Goal: Use online tool/utility: Use online tool/utility

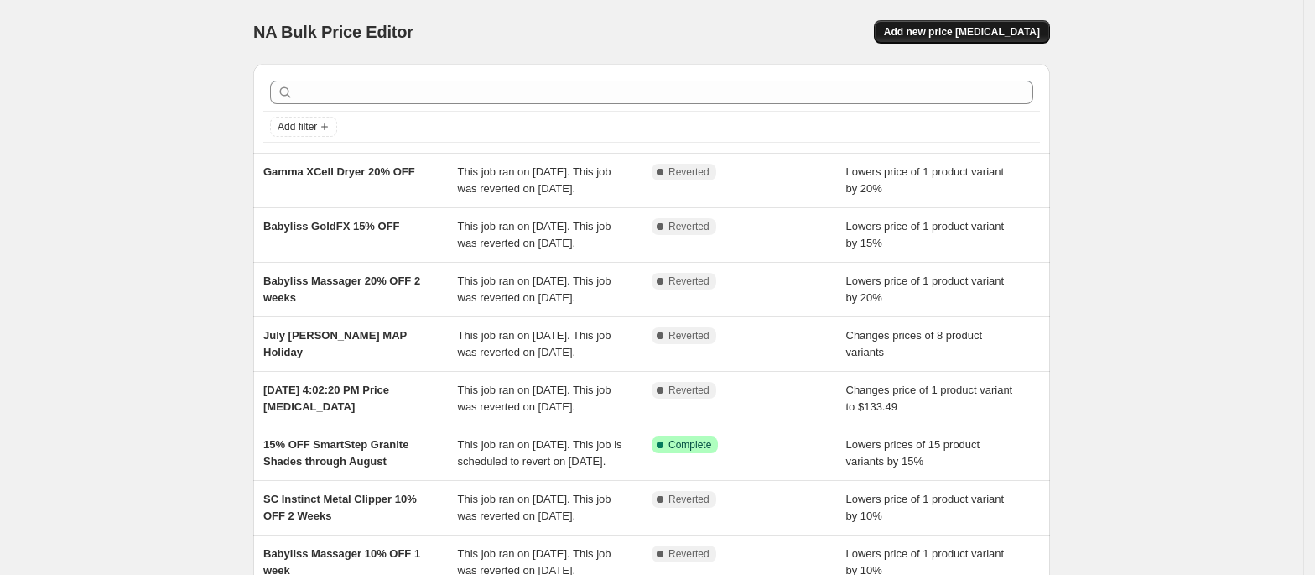
click at [998, 32] on span "Add new price [MEDICAL_DATA]" at bounding box center [962, 31] width 156 height 13
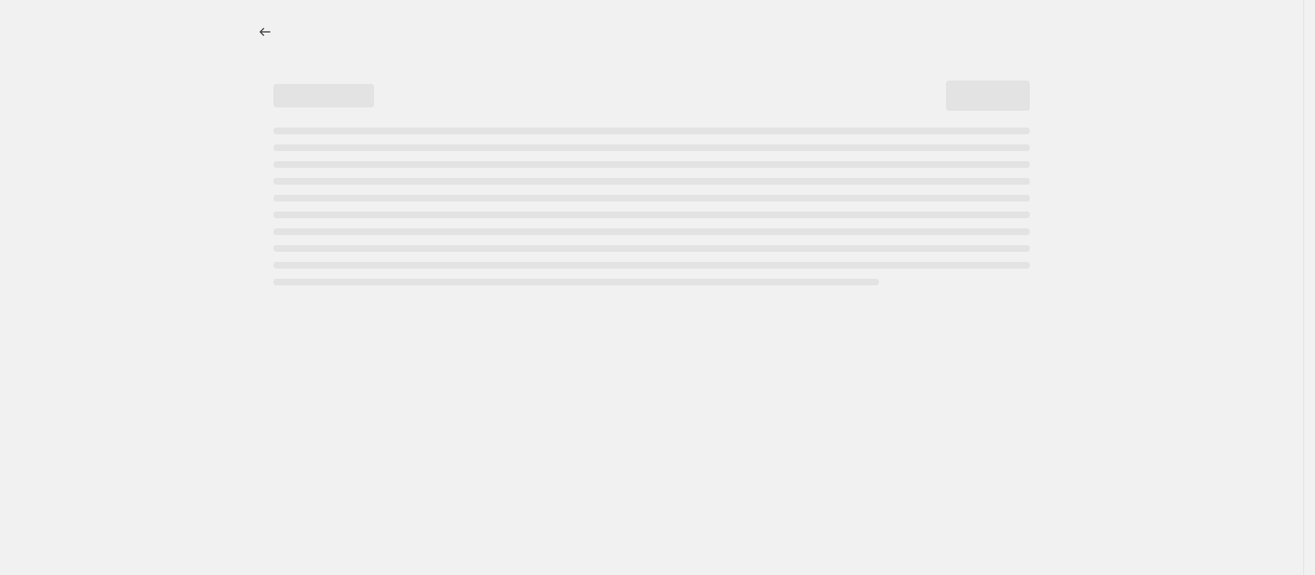
select select "percentage"
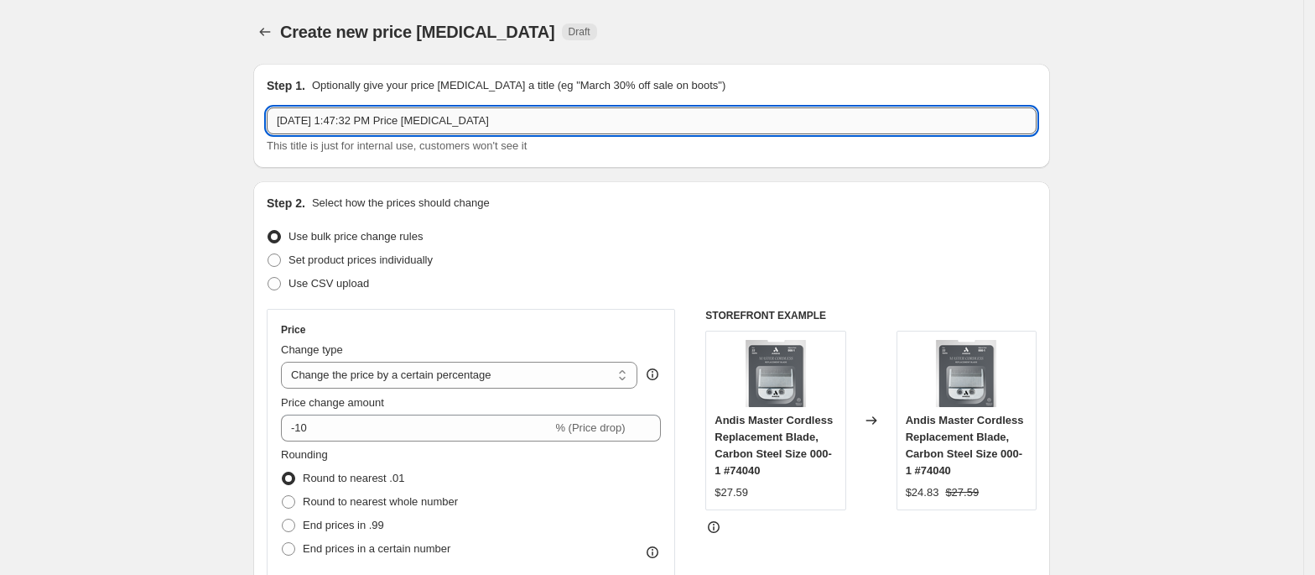
click at [433, 121] on input "[DATE] 1:47:32 PM Price [MEDICAL_DATA]" at bounding box center [652, 120] width 770 height 27
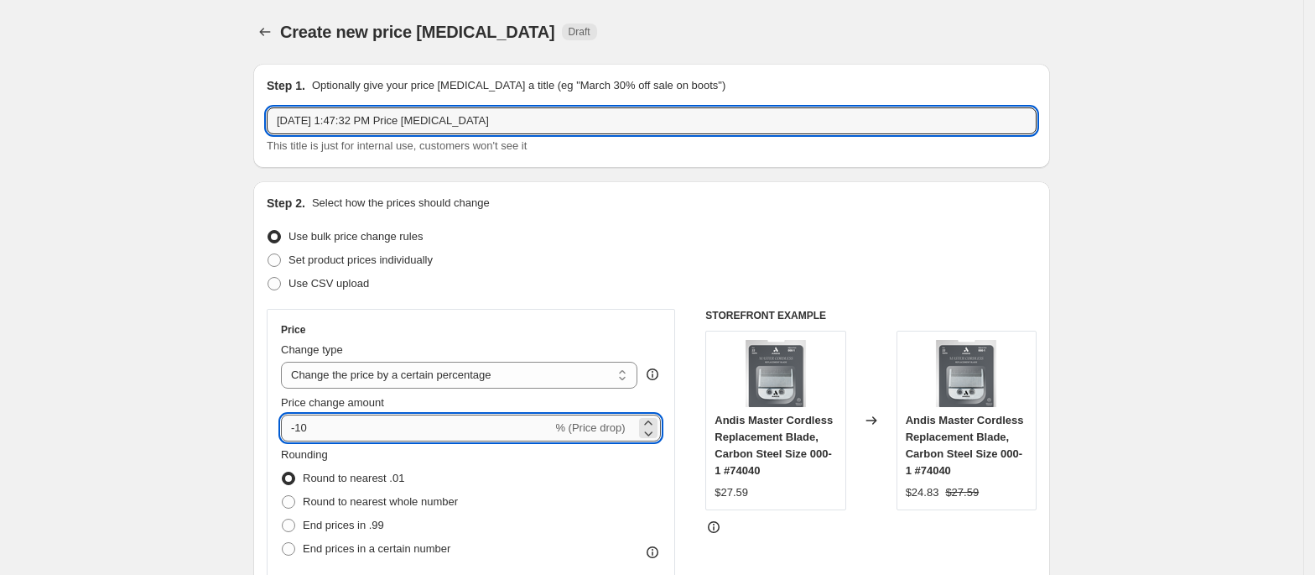
click at [363, 423] on input "-10" at bounding box center [416, 427] width 271 height 27
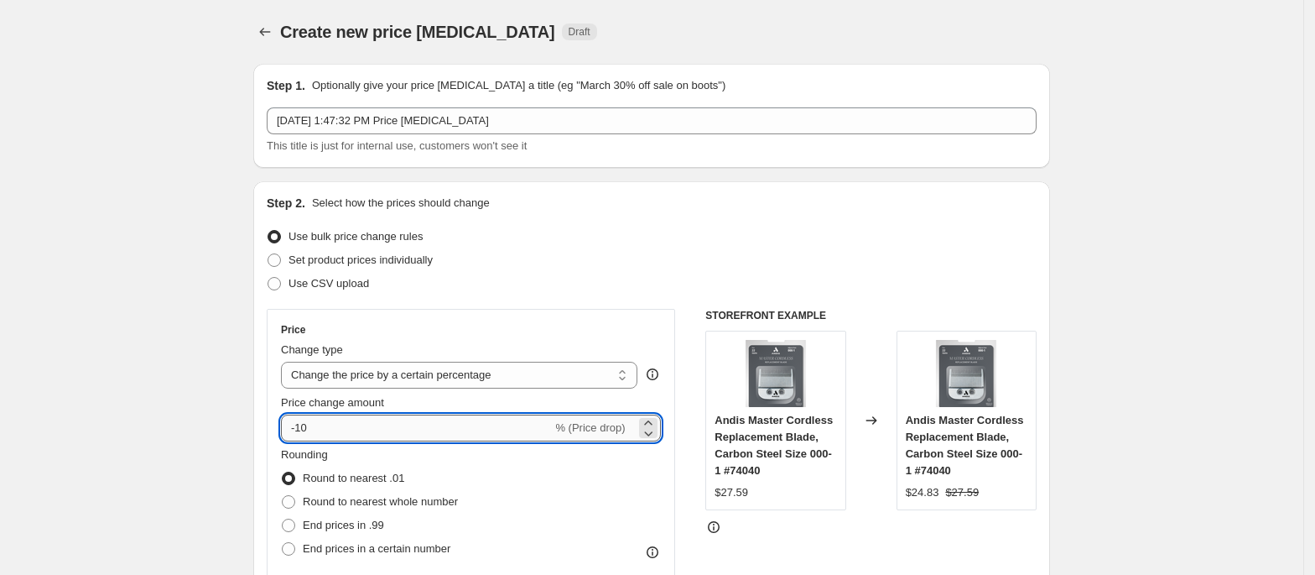
type input "-1"
type input "-20"
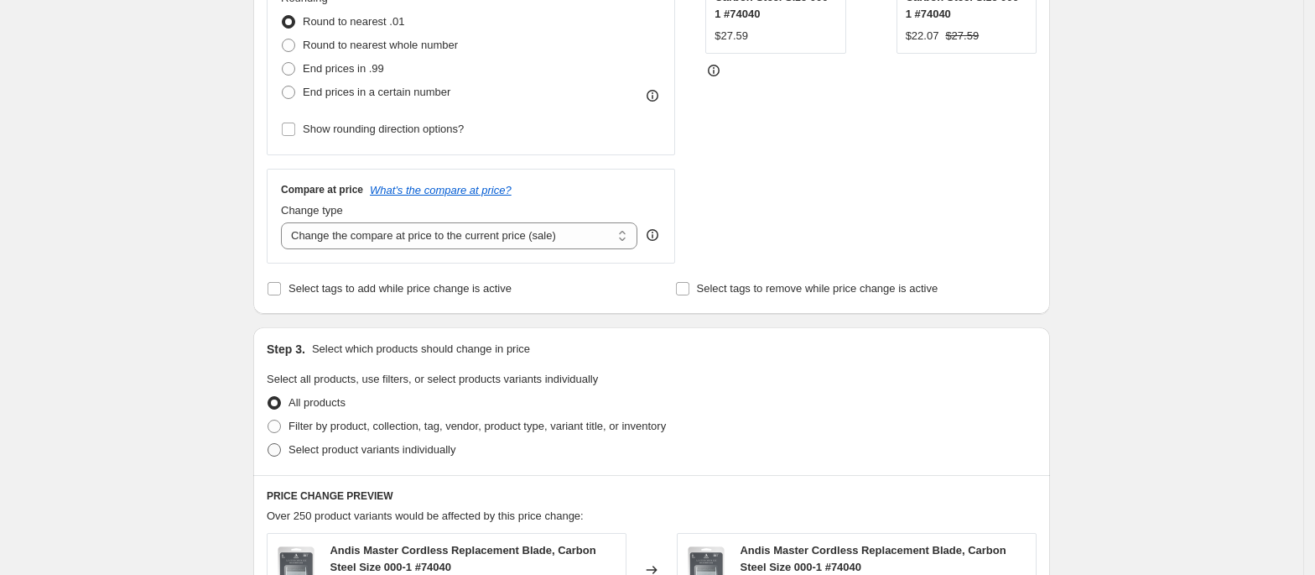
scroll to position [559, 0]
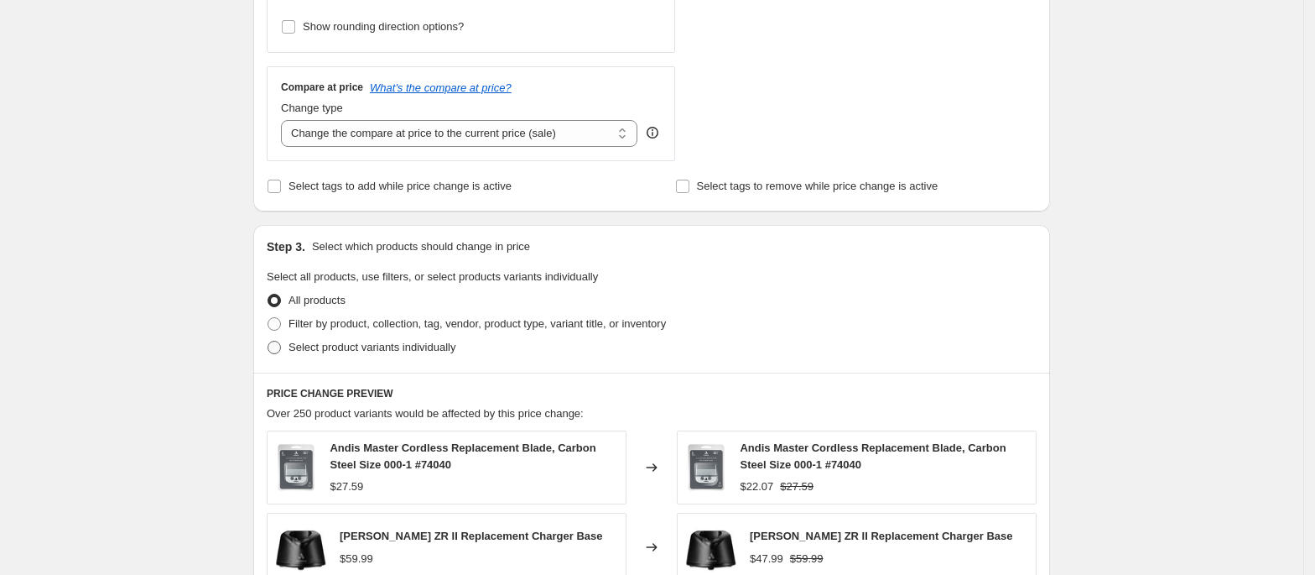
click at [300, 344] on span "Select product variants individually" at bounding box center [372, 347] width 167 height 13
click at [268, 341] on input "Select product variants individually" at bounding box center [268, 341] width 1 height 1
radio input "true"
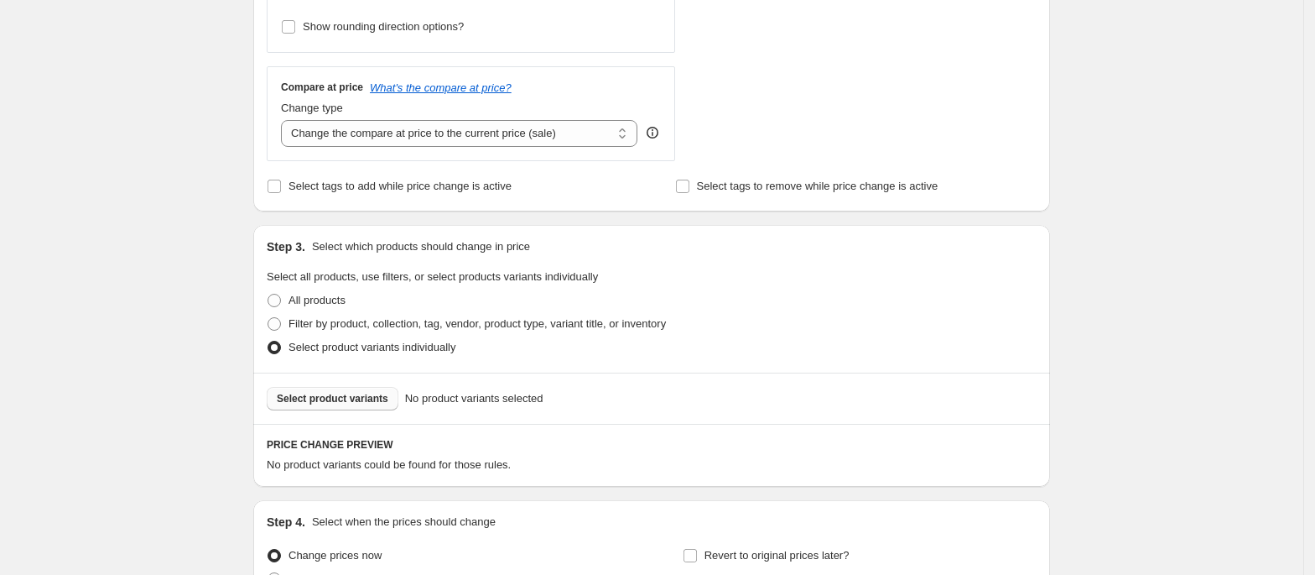
click at [364, 408] on button "Select product variants" at bounding box center [333, 398] width 132 height 23
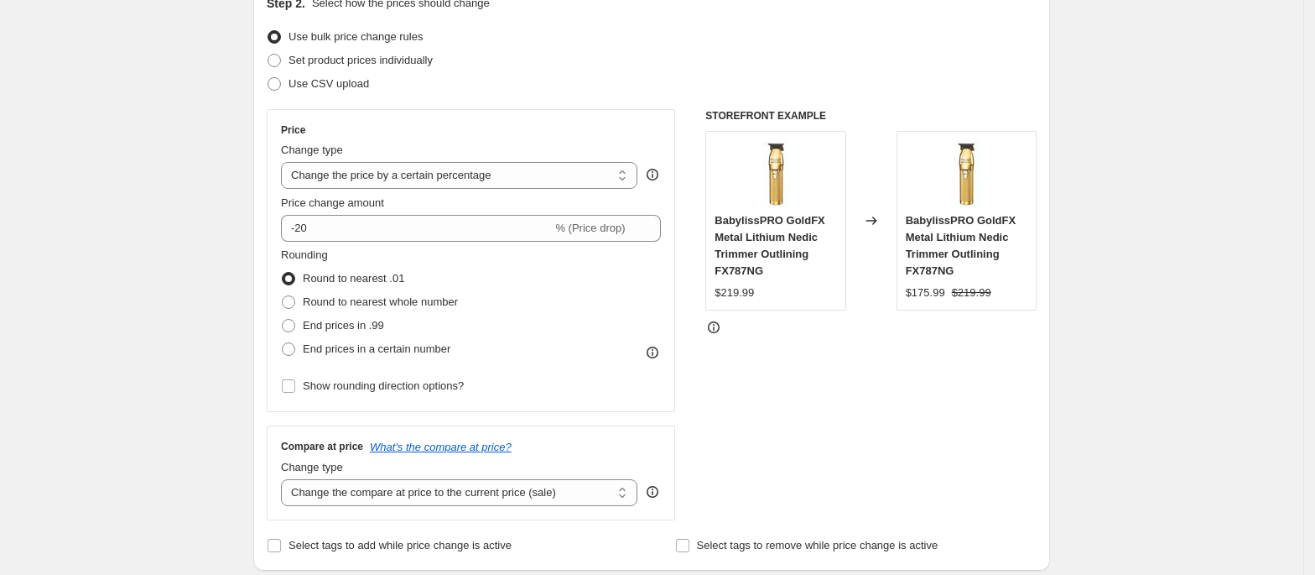
scroll to position [0, 0]
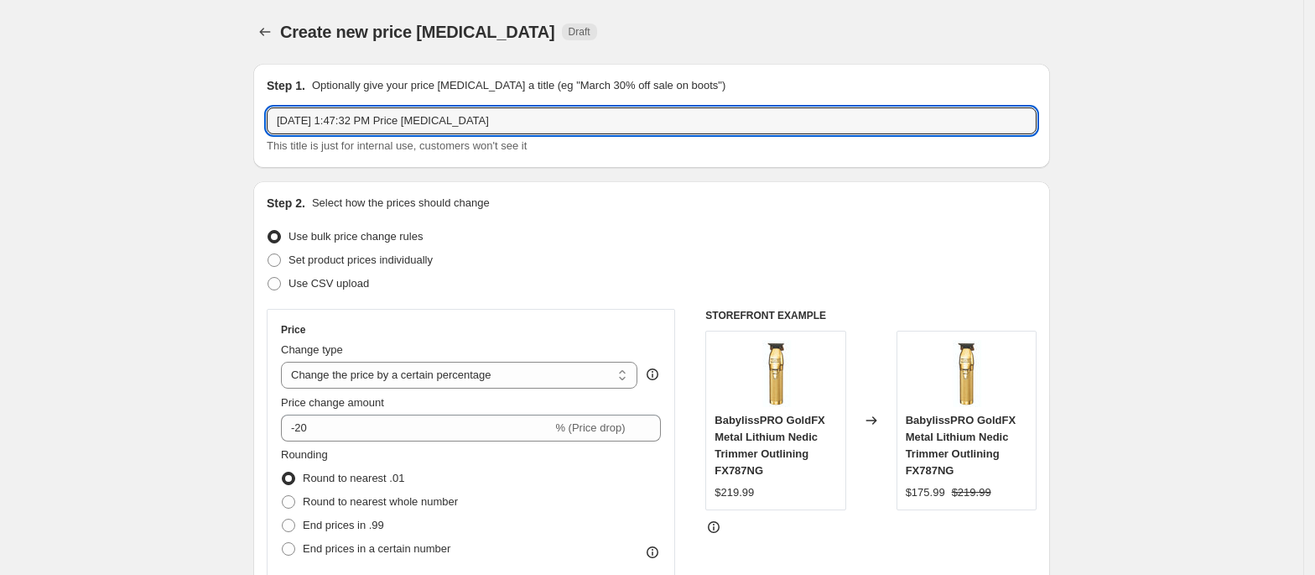
drag, startPoint x: 514, startPoint y: 124, endPoint x: 263, endPoint y: 107, distance: 251.4
click at [263, 107] on div "Step 1. Optionally give your price change job a title (eg "March 30% off sale o…" at bounding box center [651, 116] width 797 height 104
type input "BaByliss GoldFX Trimmer Nedic 20% OFF"
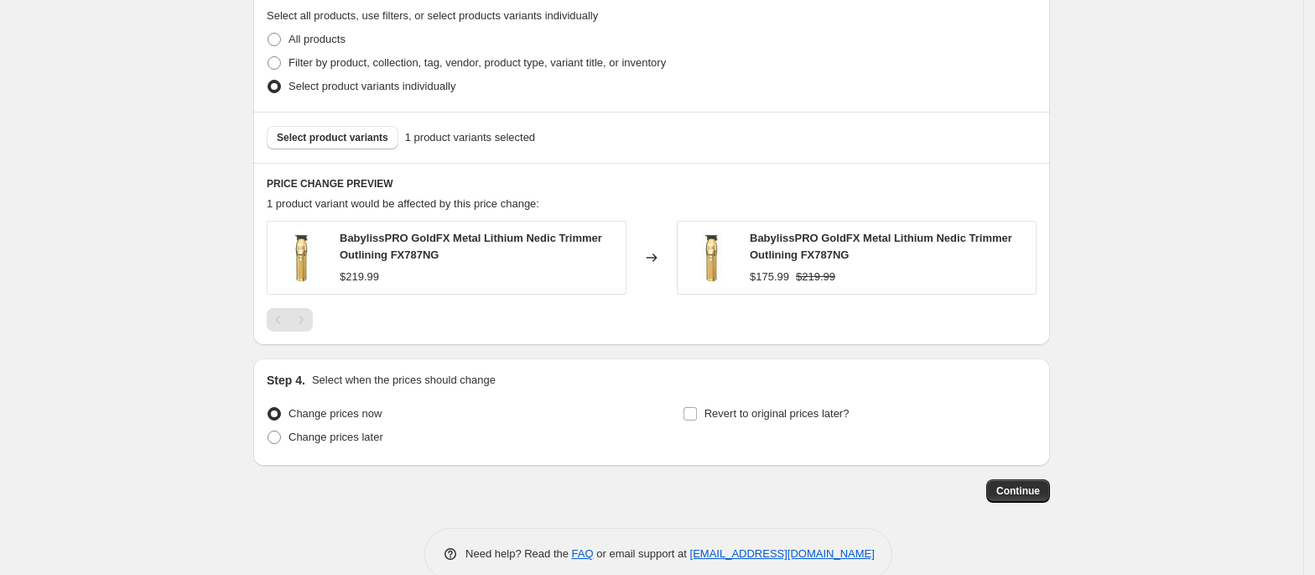
scroll to position [853, 0]
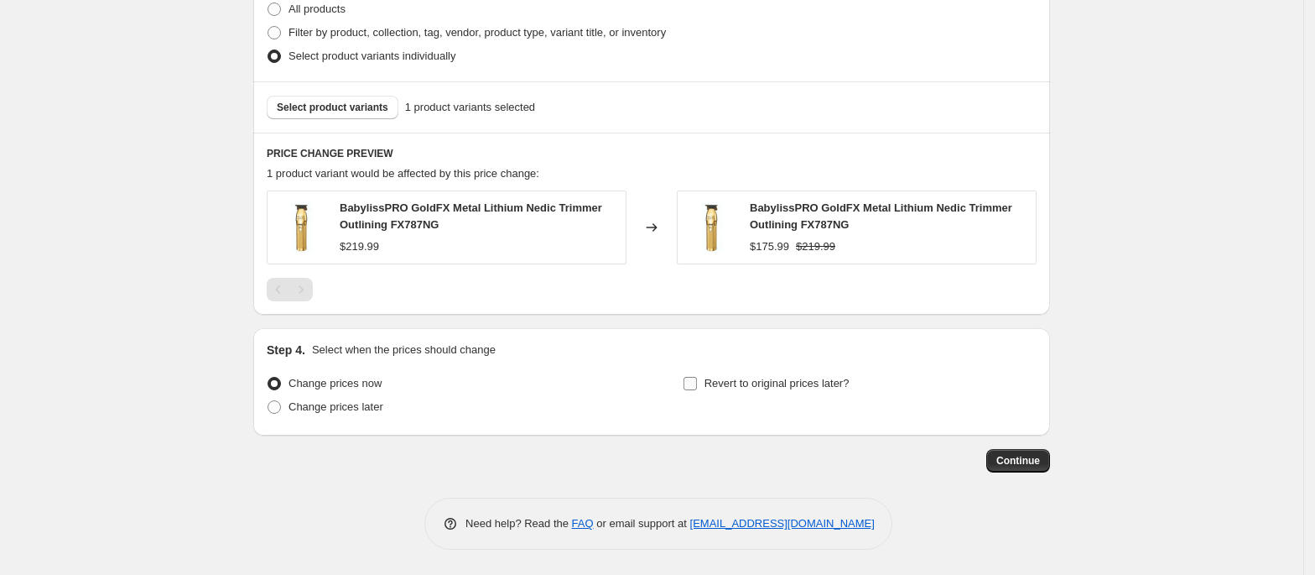
click at [692, 384] on input "Revert to original prices later?" at bounding box center [690, 383] width 13 height 13
checkbox input "true"
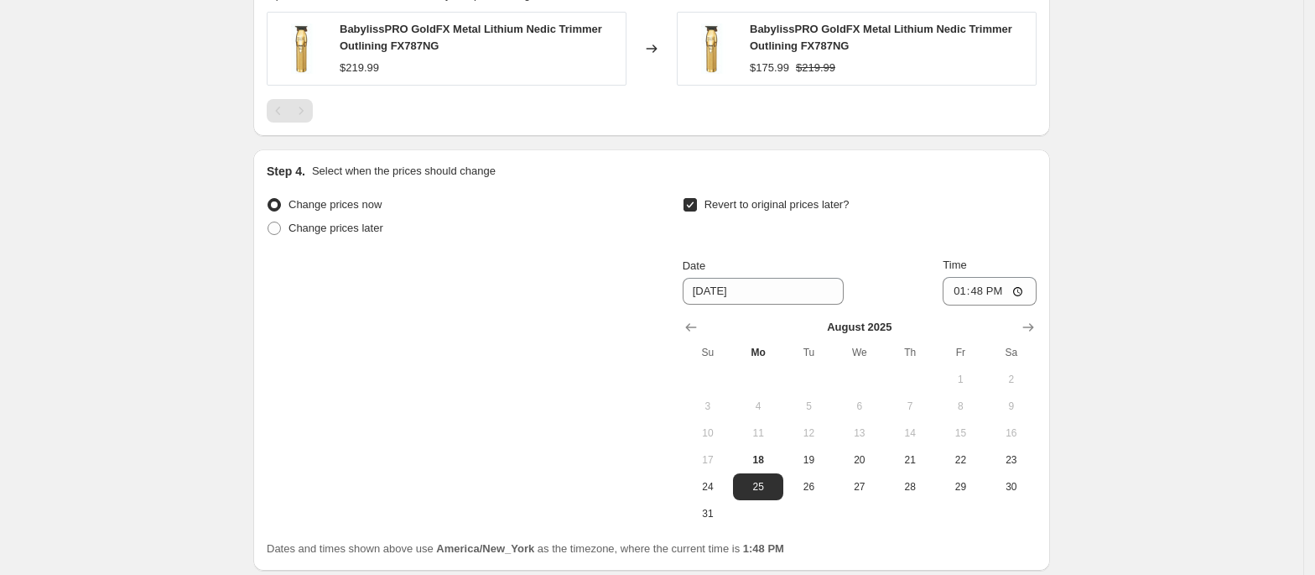
scroll to position [1077, 0]
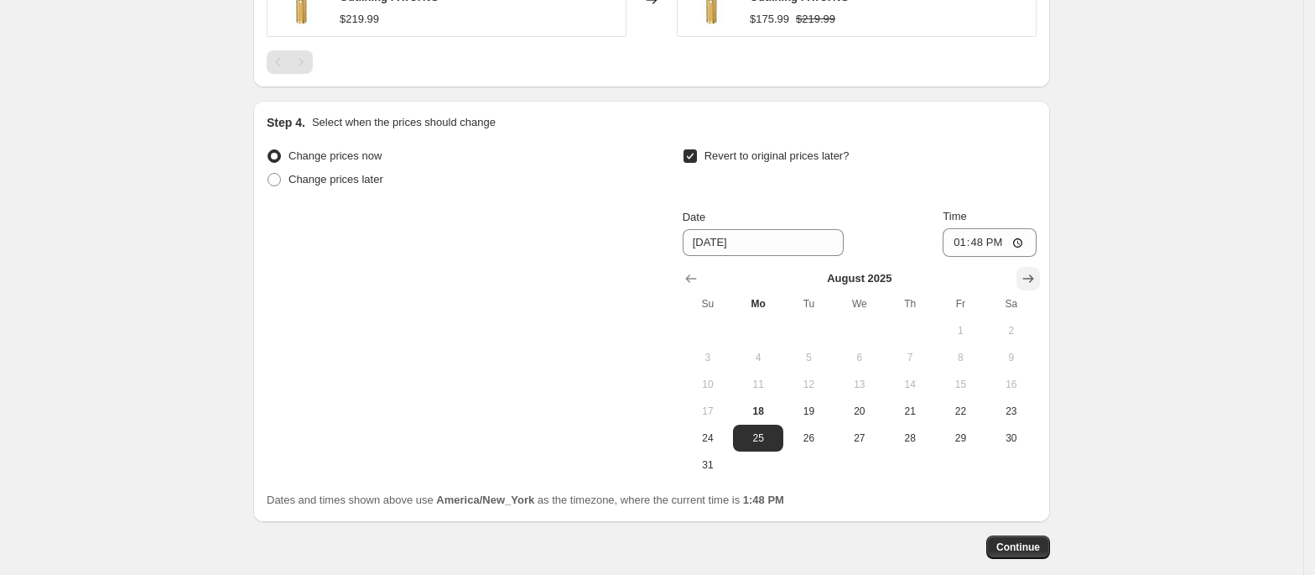
click at [1035, 284] on icon "Show next month, September 2025" at bounding box center [1028, 278] width 17 height 17
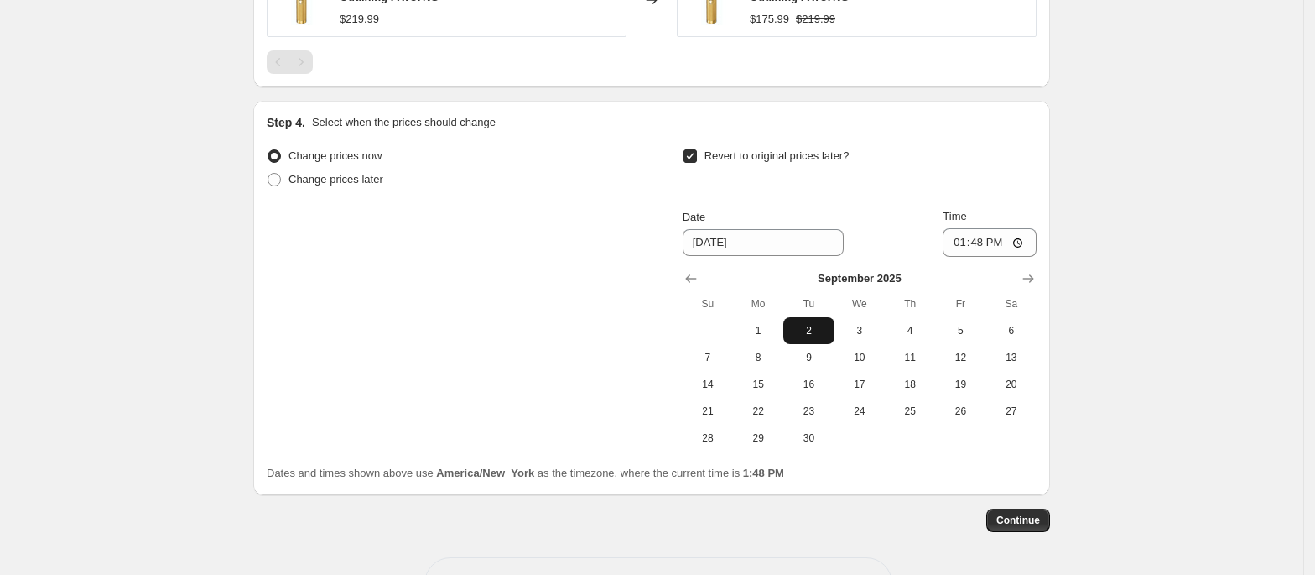
click at [809, 327] on span "2" at bounding box center [808, 330] width 37 height 13
type input "9/2/2025"
click at [965, 253] on input "13:48" at bounding box center [990, 242] width 94 height 29
type input "23:59"
click at [507, 315] on div "Change prices now Change prices later Revert to original prices later? Date 9/2…" at bounding box center [652, 297] width 770 height 307
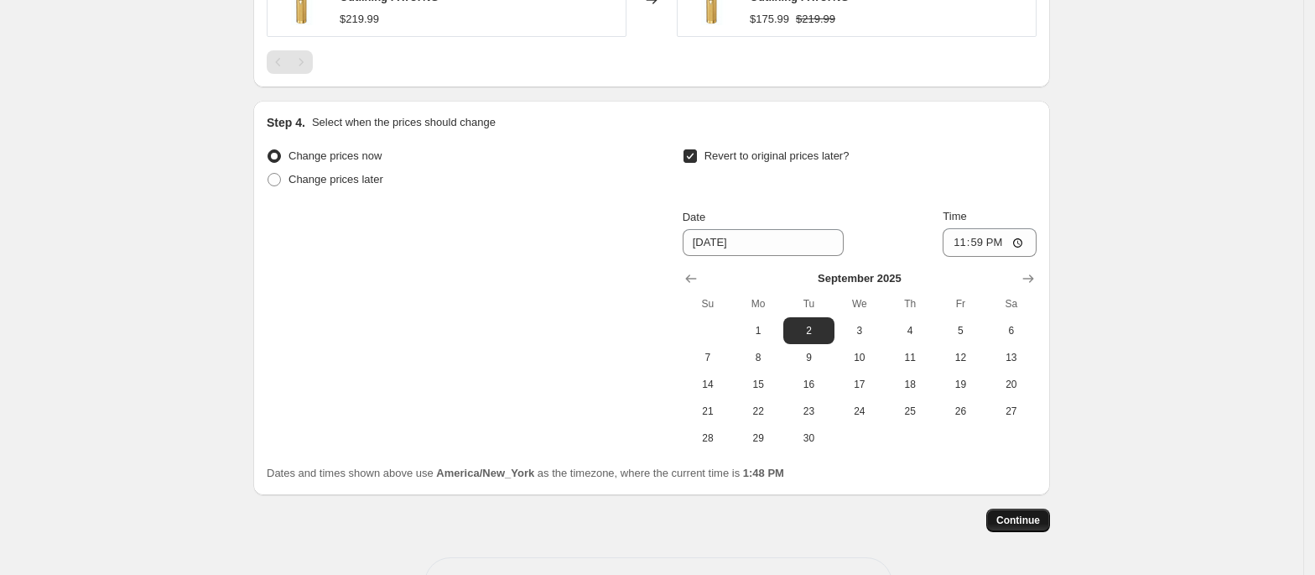
click at [1040, 527] on span "Continue" at bounding box center [1019, 519] width 44 height 13
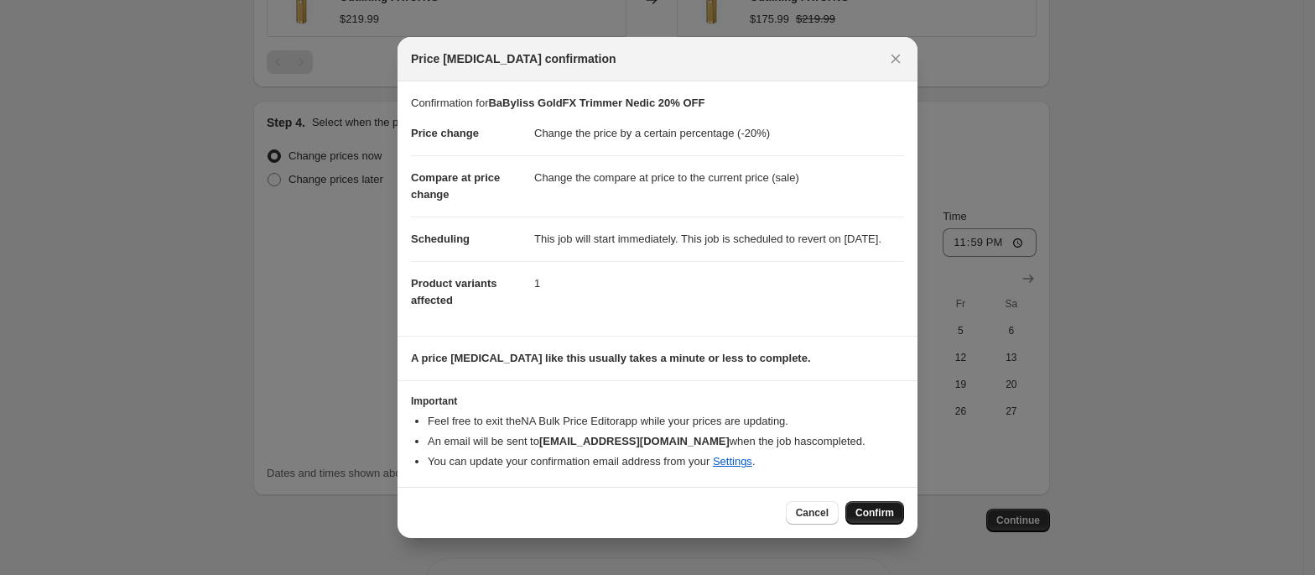
click at [880, 519] on span "Confirm" at bounding box center [875, 512] width 39 height 13
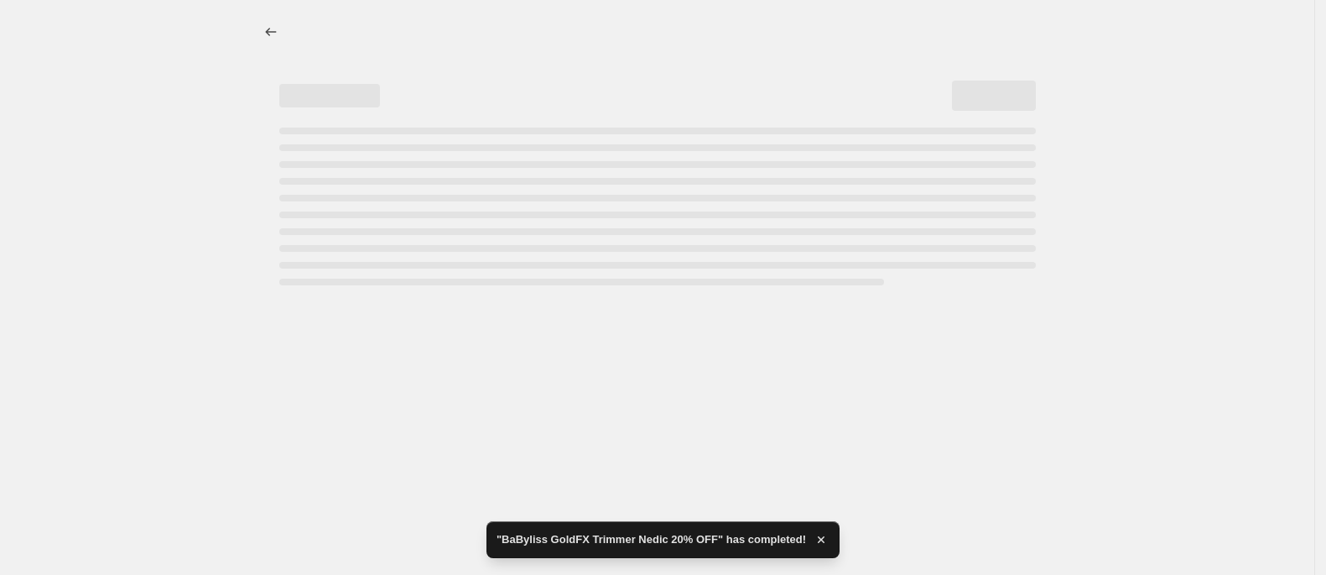
select select "percentage"
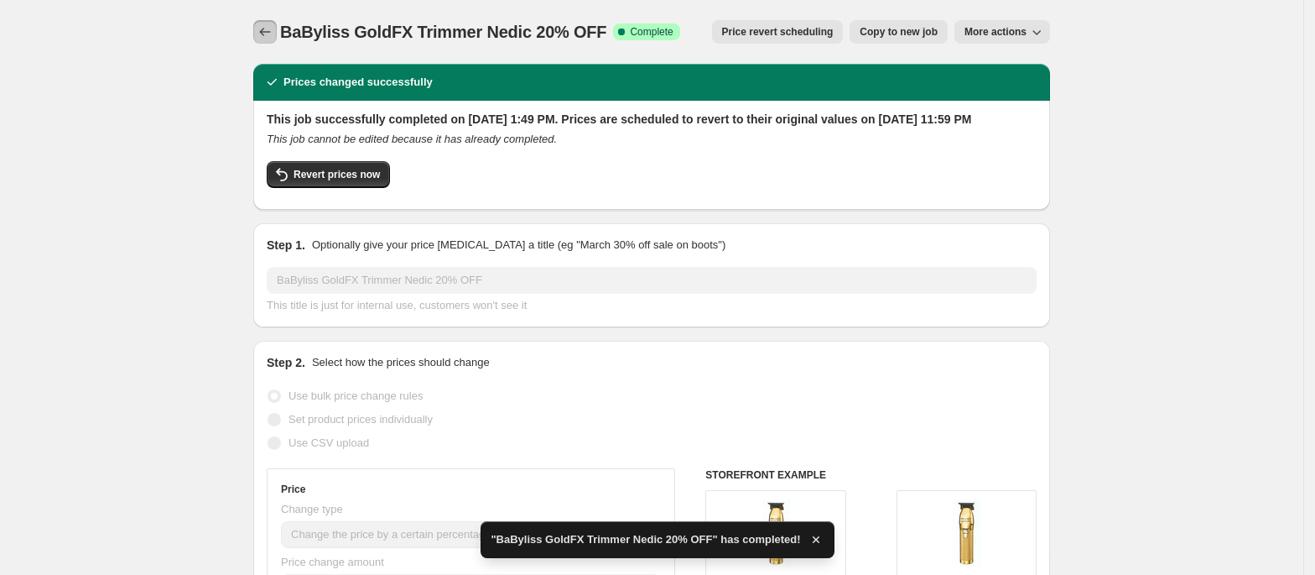
click at [273, 34] on icon "Price change jobs" at bounding box center [265, 31] width 17 height 17
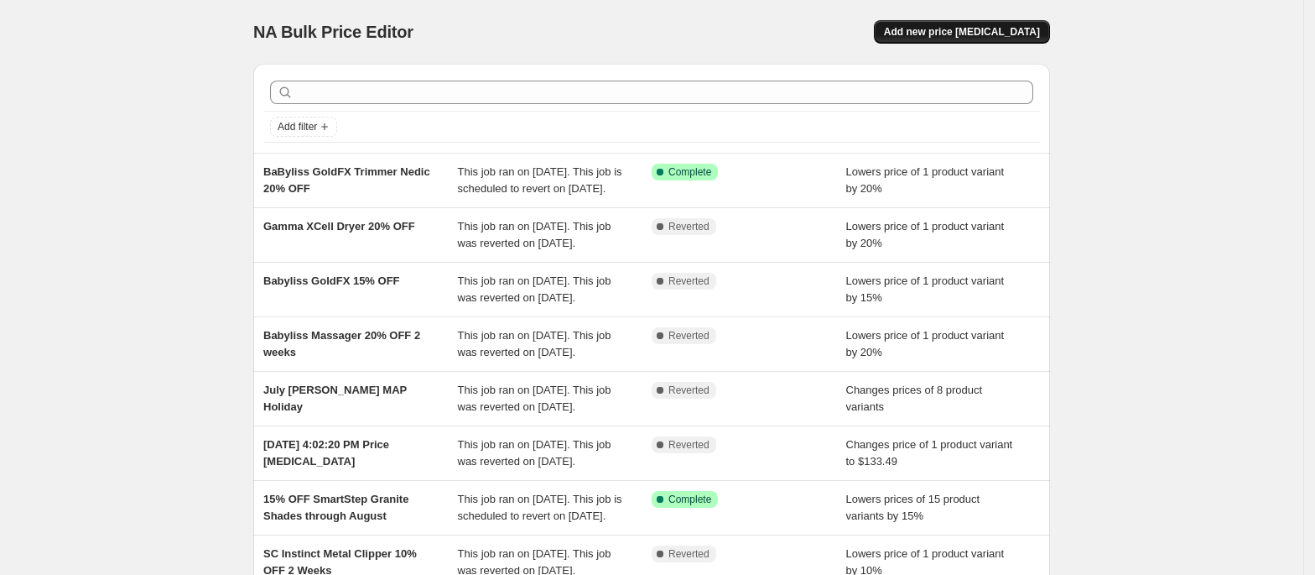
click at [967, 23] on button "Add new price change job" at bounding box center [962, 31] width 176 height 23
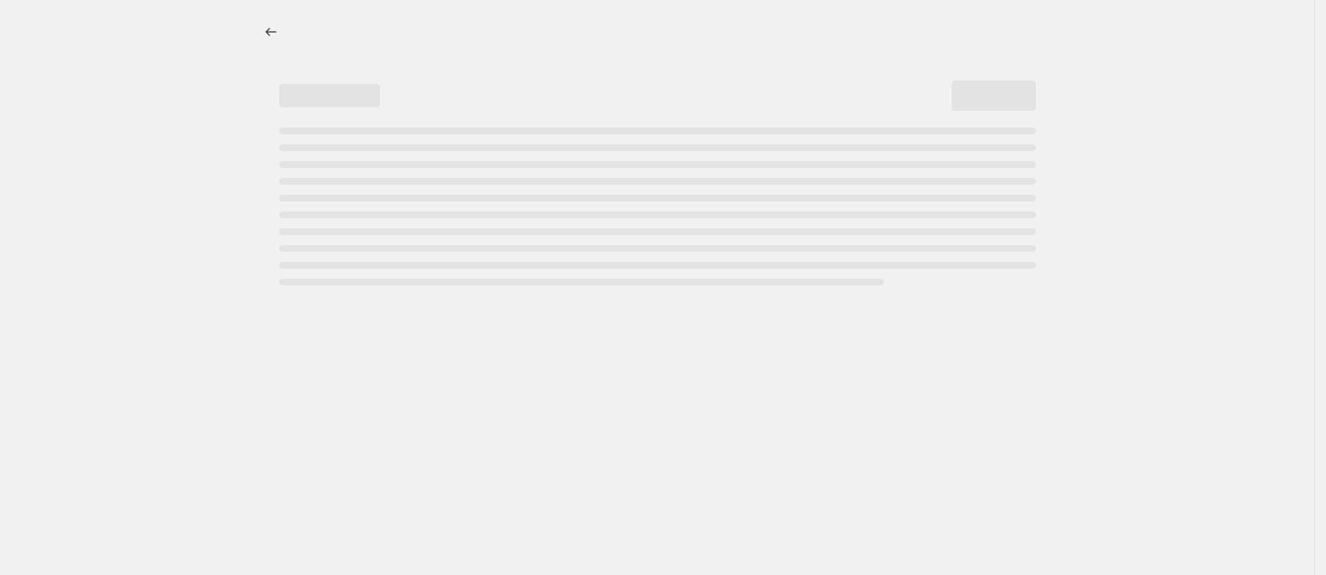
select select "percentage"
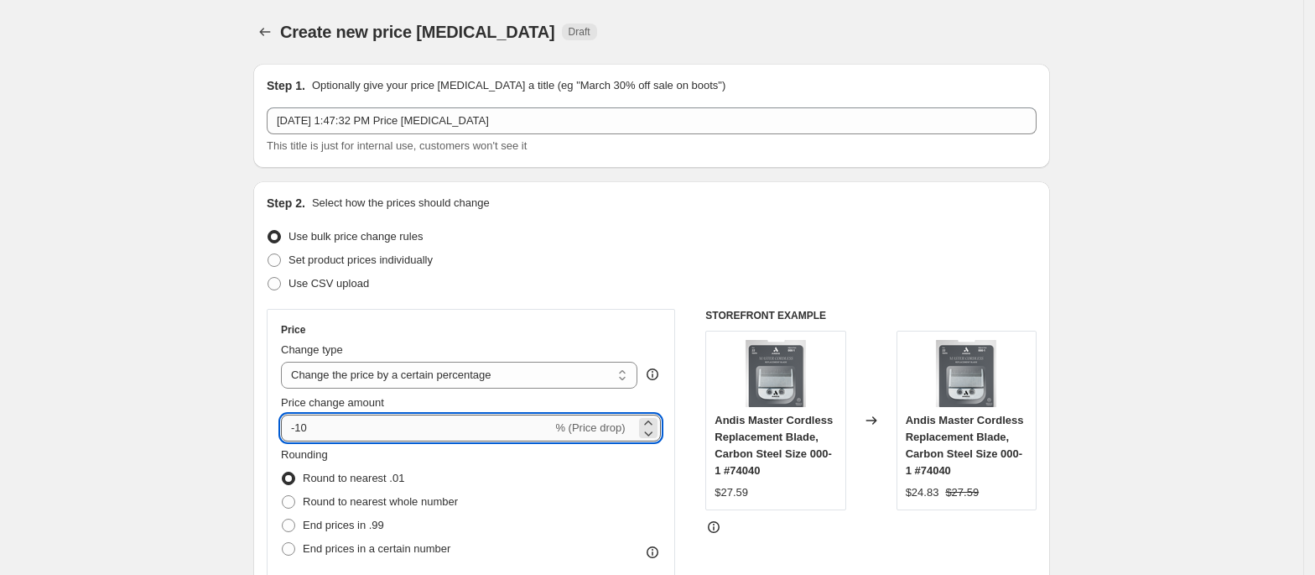
click at [333, 416] on input "-10" at bounding box center [416, 427] width 271 height 27
type input "-1"
type input "-20"
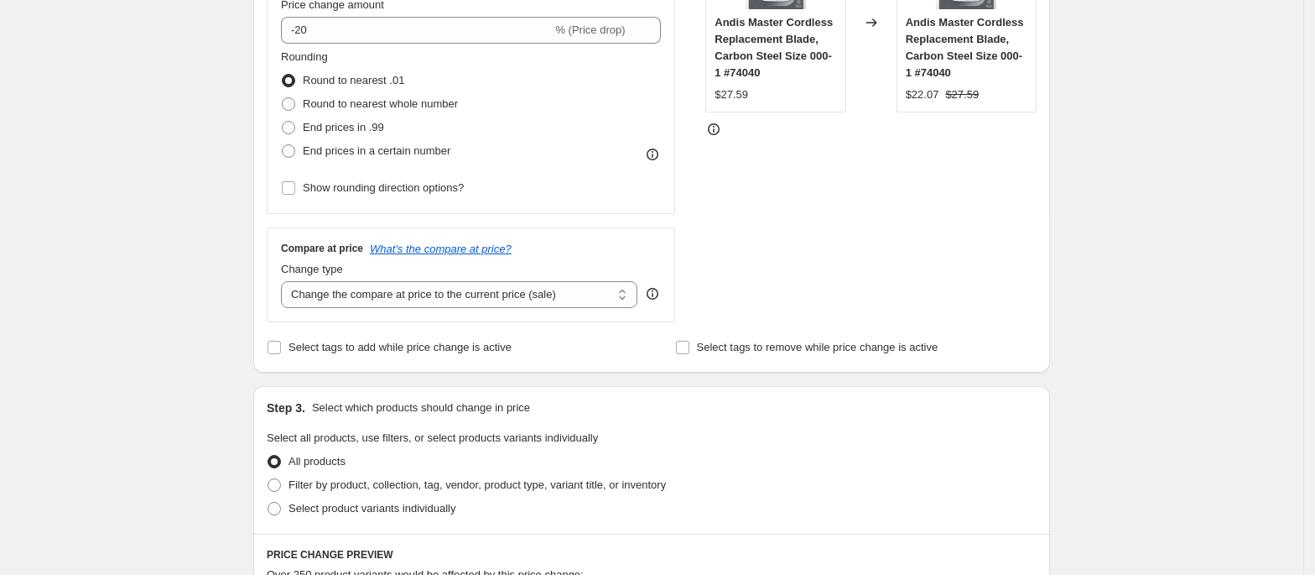
scroll to position [447, 0]
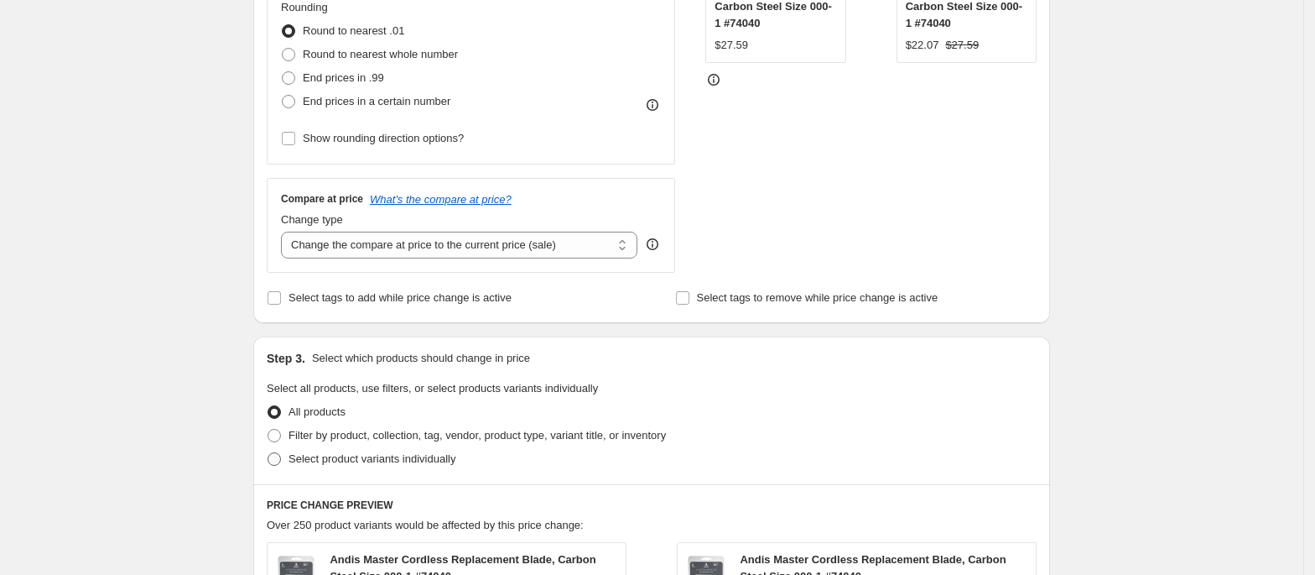
click at [340, 461] on span "Select product variants individually" at bounding box center [372, 458] width 167 height 13
click at [268, 453] on input "Select product variants individually" at bounding box center [268, 452] width 1 height 1
radio input "true"
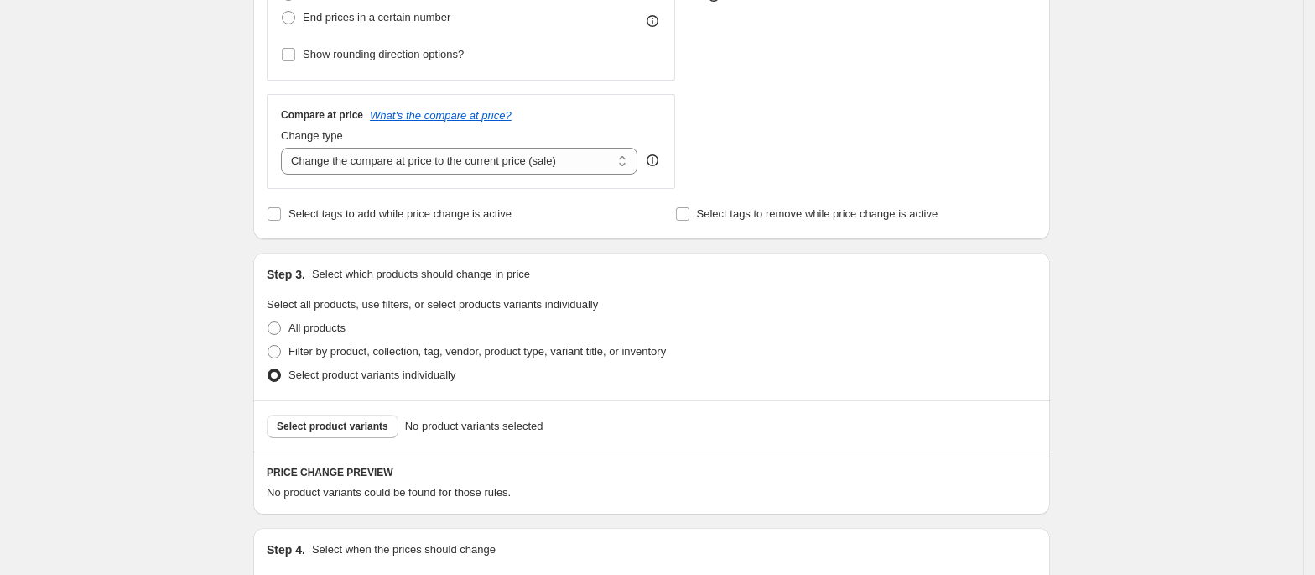
scroll to position [671, 0]
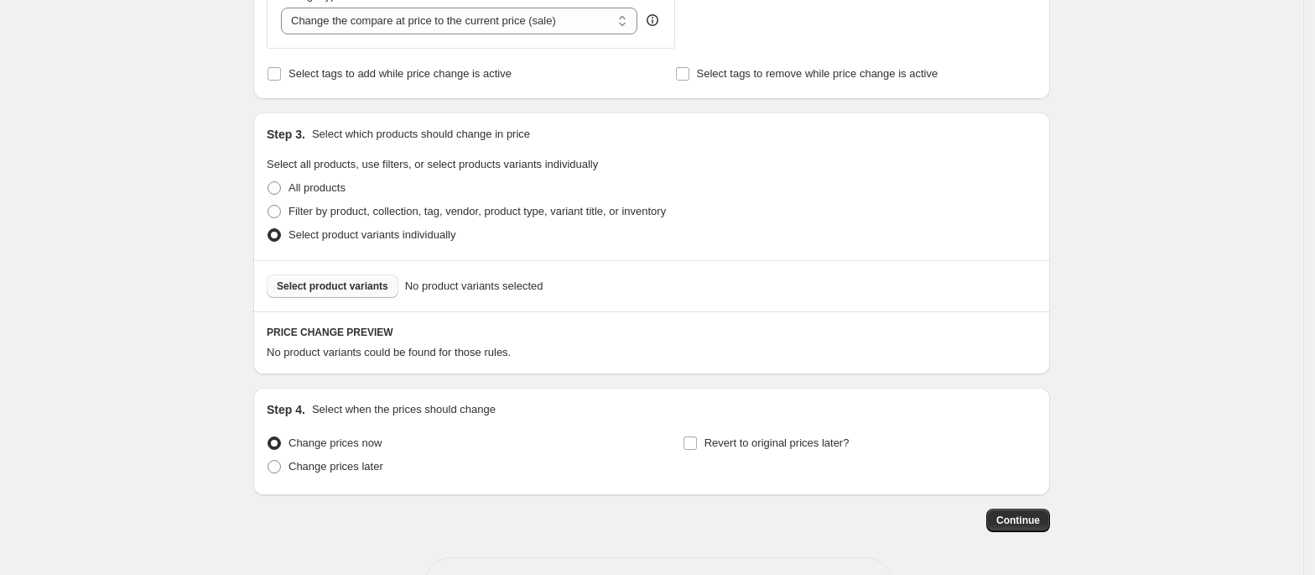
click at [337, 287] on span "Select product variants" at bounding box center [333, 285] width 112 height 13
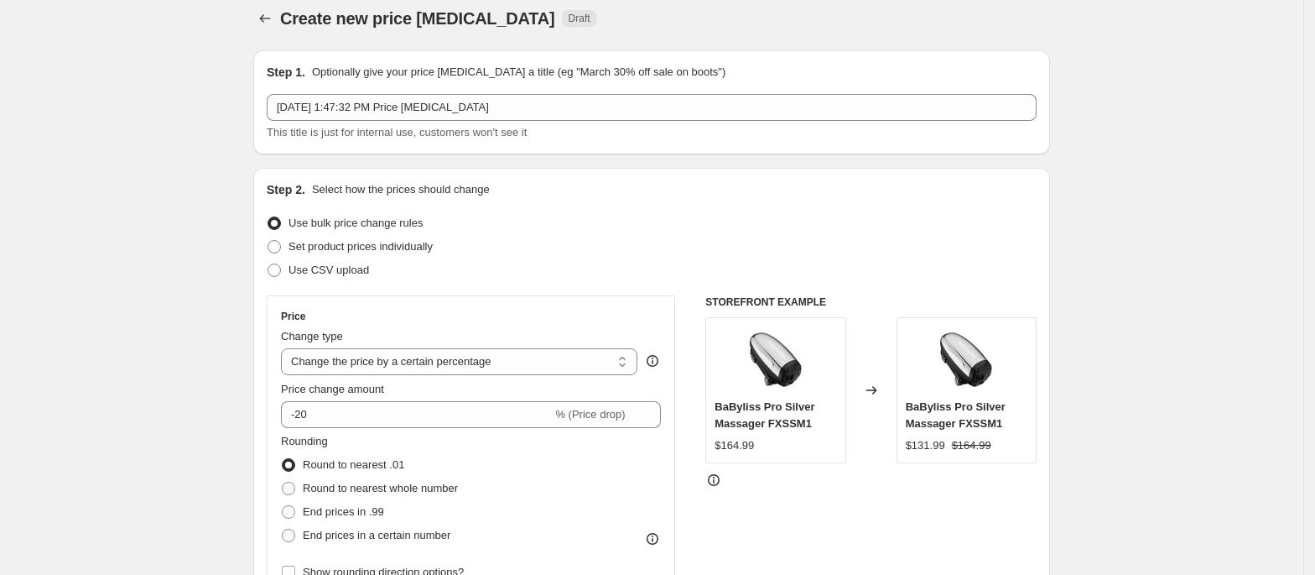
scroll to position [0, 0]
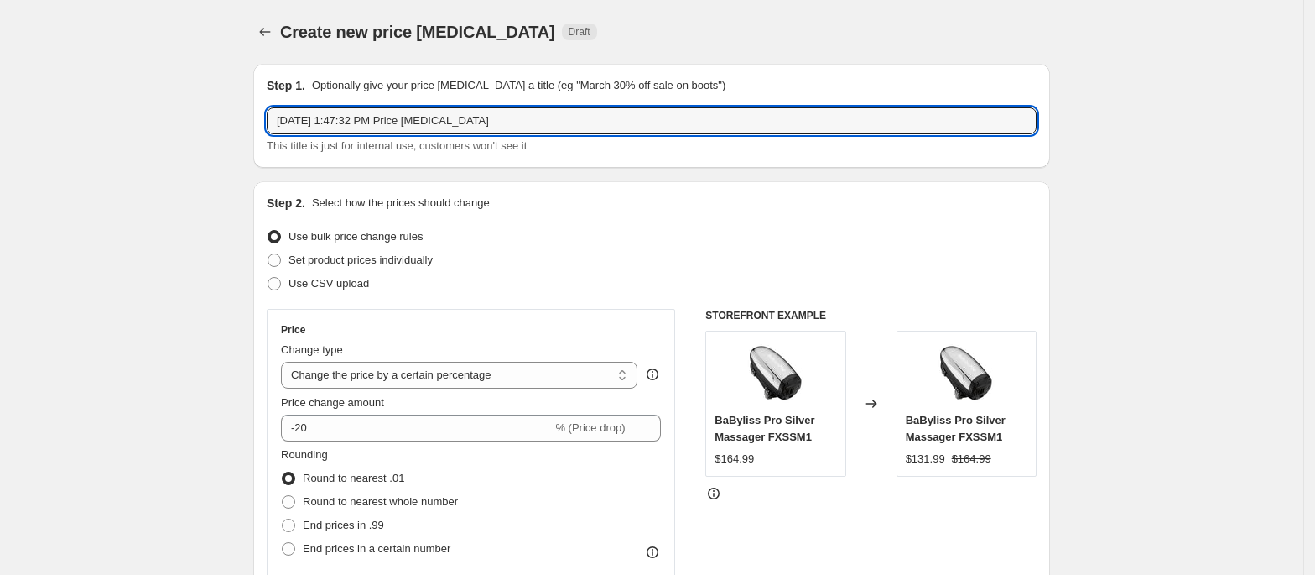
drag, startPoint x: 517, startPoint y: 125, endPoint x: 151, endPoint y: 84, distance: 368.1
type input "BaByliss Silver Massager 20% OFF"
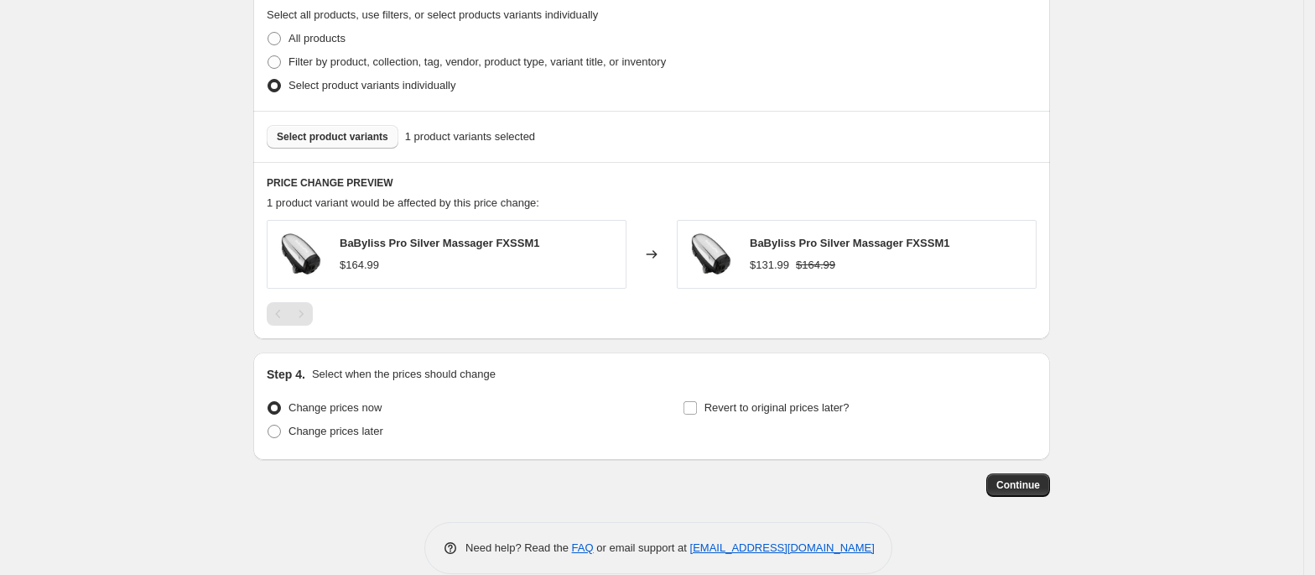
scroll to position [847, 0]
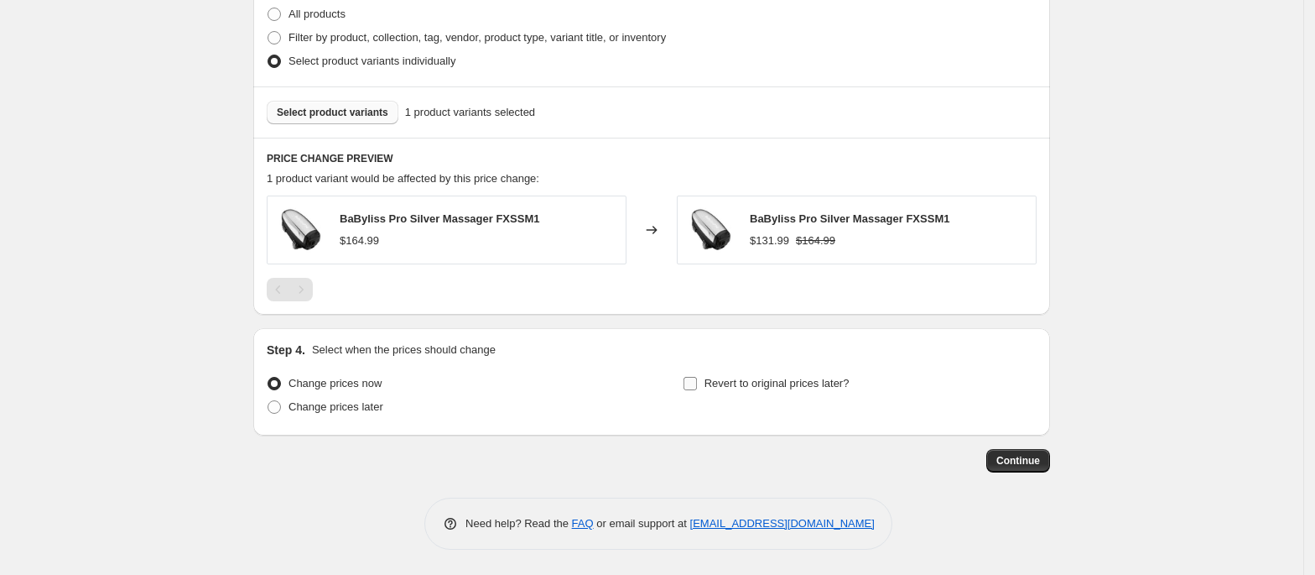
click at [697, 383] on input "Revert to original prices later?" at bounding box center [690, 383] width 13 height 13
checkbox input "true"
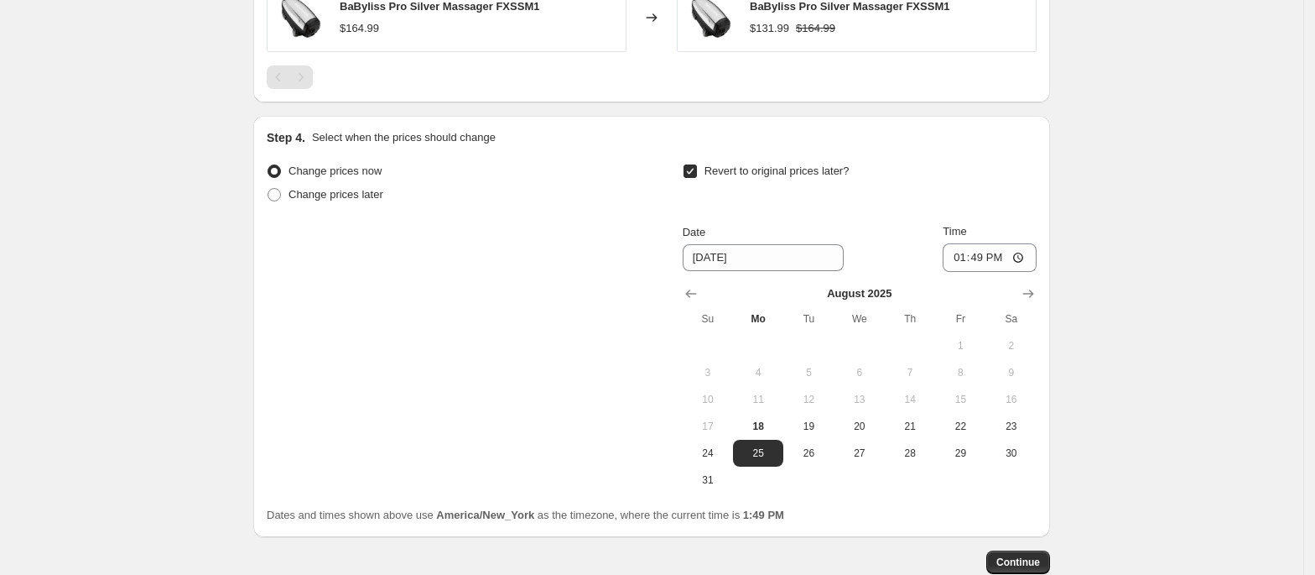
scroll to position [1071, 0]
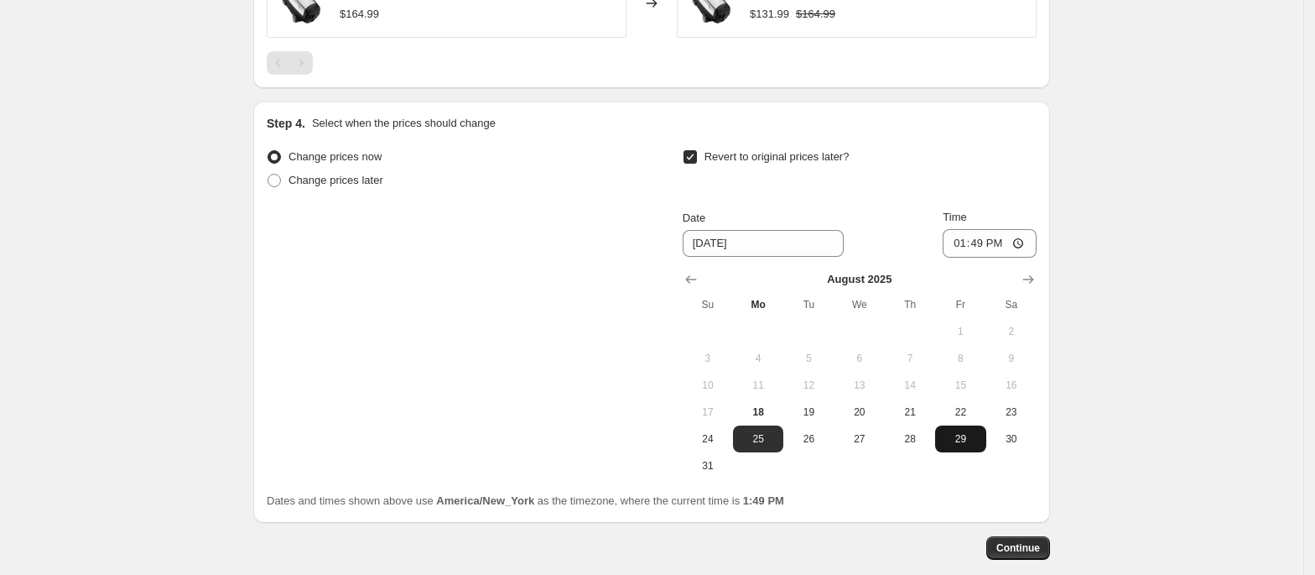
click at [976, 450] on button "29" at bounding box center [960, 438] width 50 height 27
type input "8/29/2025"
click at [973, 248] on input "13:49" at bounding box center [990, 243] width 94 height 29
click at [961, 248] on input "13:49" at bounding box center [990, 243] width 94 height 29
type input "23:59"
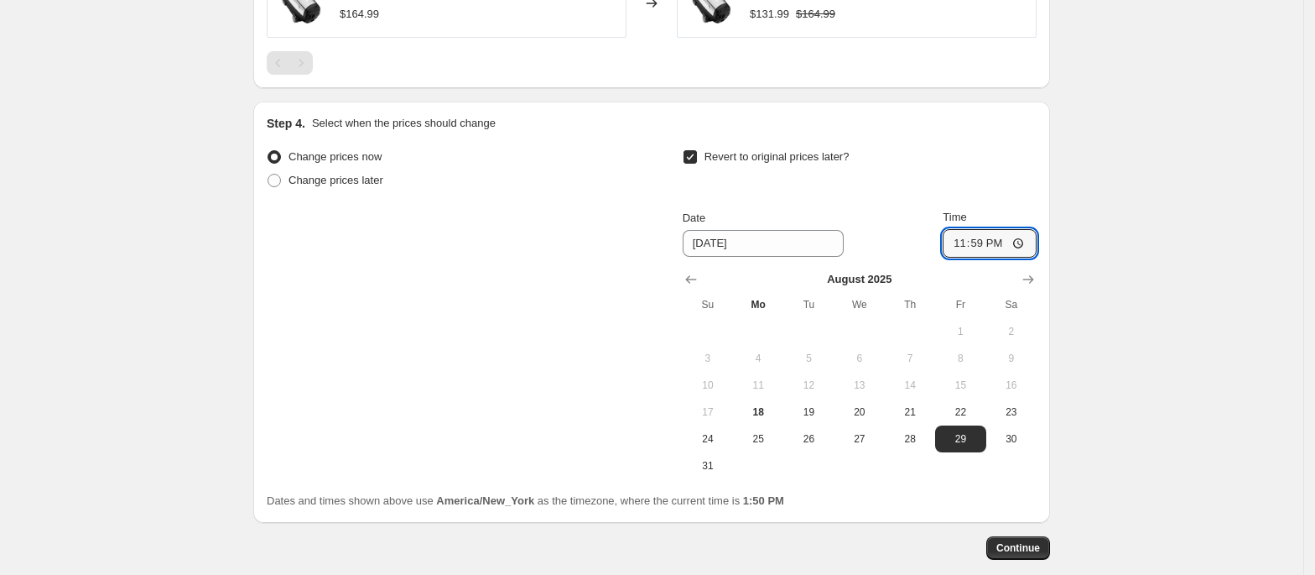
click at [322, 357] on div "Change prices now Change prices later Revert to original prices later? Date 8/2…" at bounding box center [652, 312] width 770 height 334
click at [1040, 549] on span "Continue" at bounding box center [1019, 547] width 44 height 13
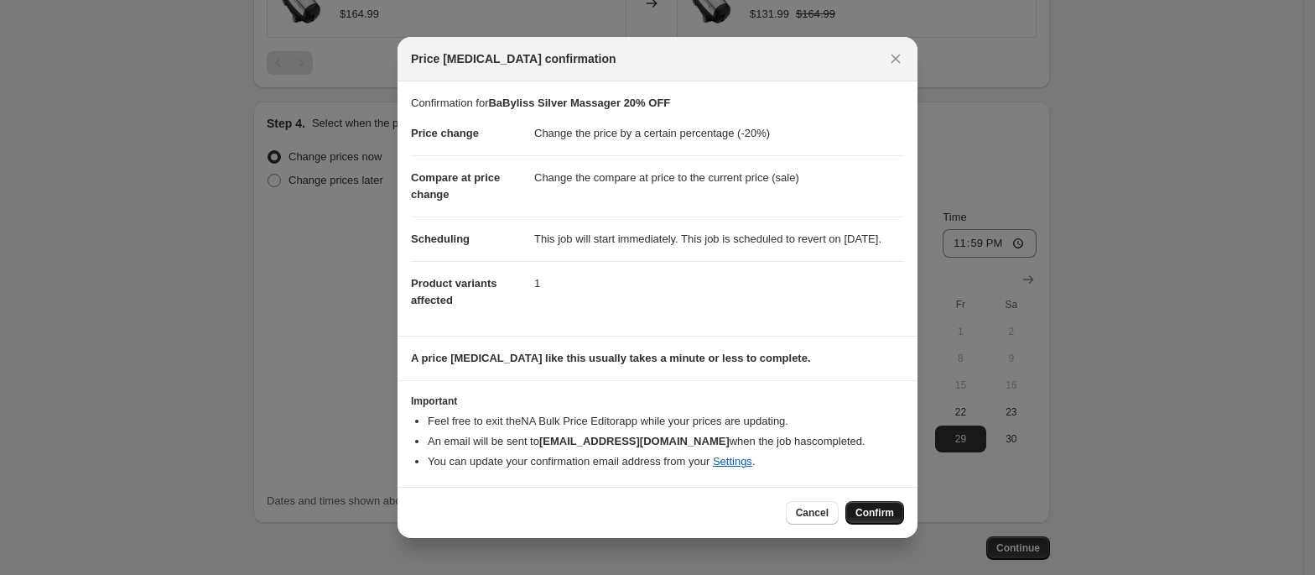
click at [886, 519] on span "Confirm" at bounding box center [875, 512] width 39 height 13
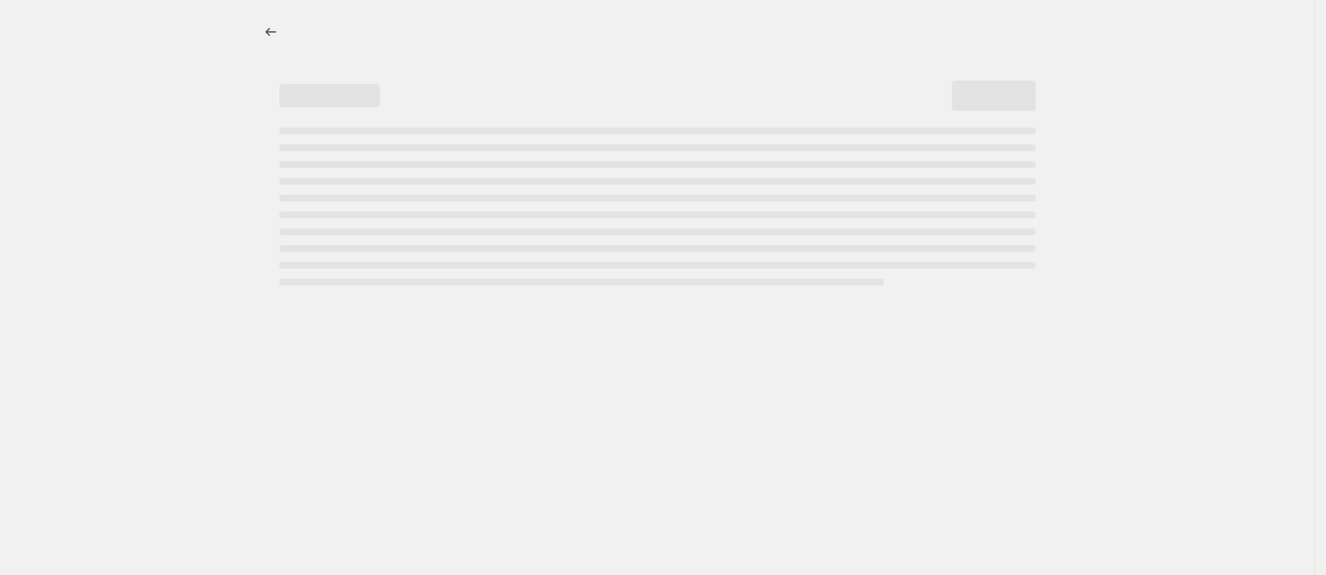
select select "percentage"
